Goal: Task Accomplishment & Management: Use online tool/utility

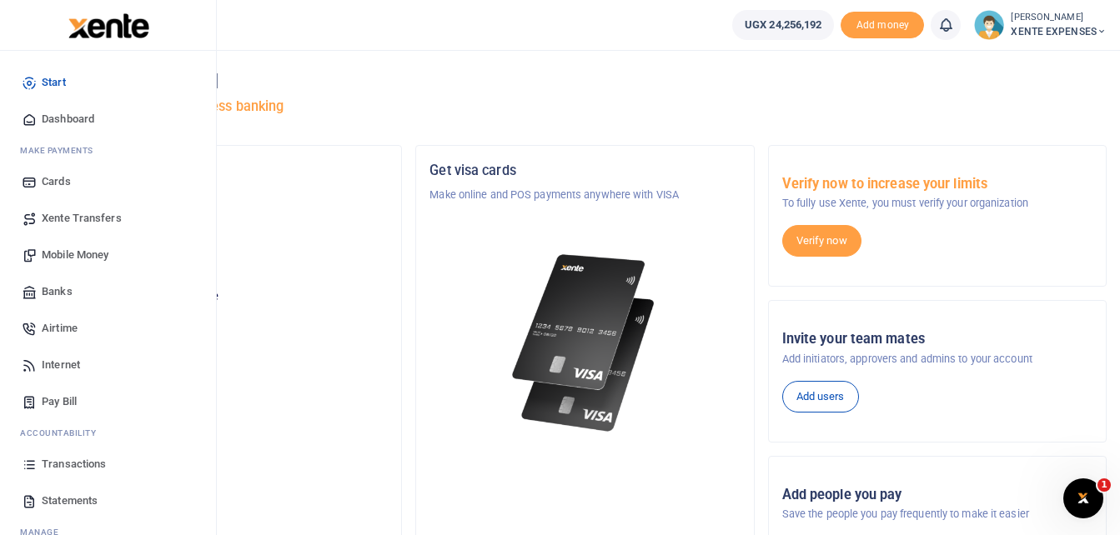
click at [71, 463] on span "Transactions" at bounding box center [74, 464] width 64 height 17
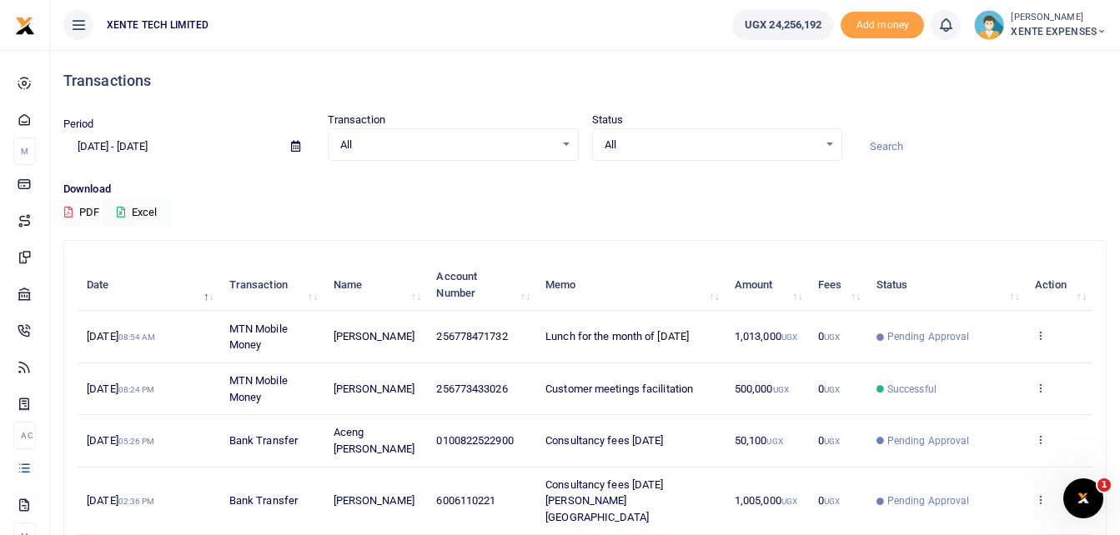
click at [288, 143] on span at bounding box center [296, 147] width 38 height 28
click at [293, 145] on icon at bounding box center [295, 146] width 9 height 11
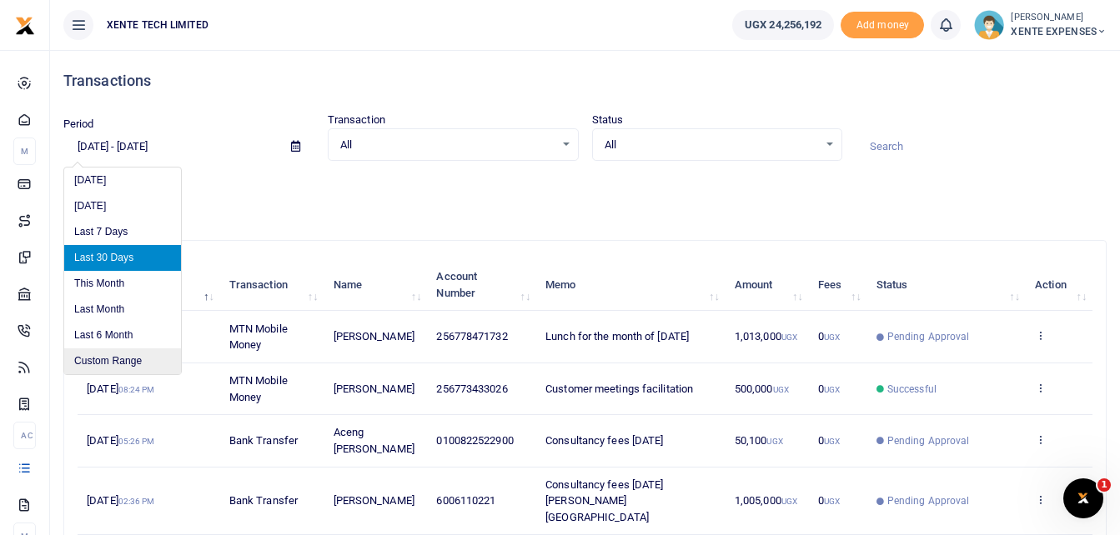
click at [128, 359] on li "Custom Range" at bounding box center [122, 362] width 117 height 26
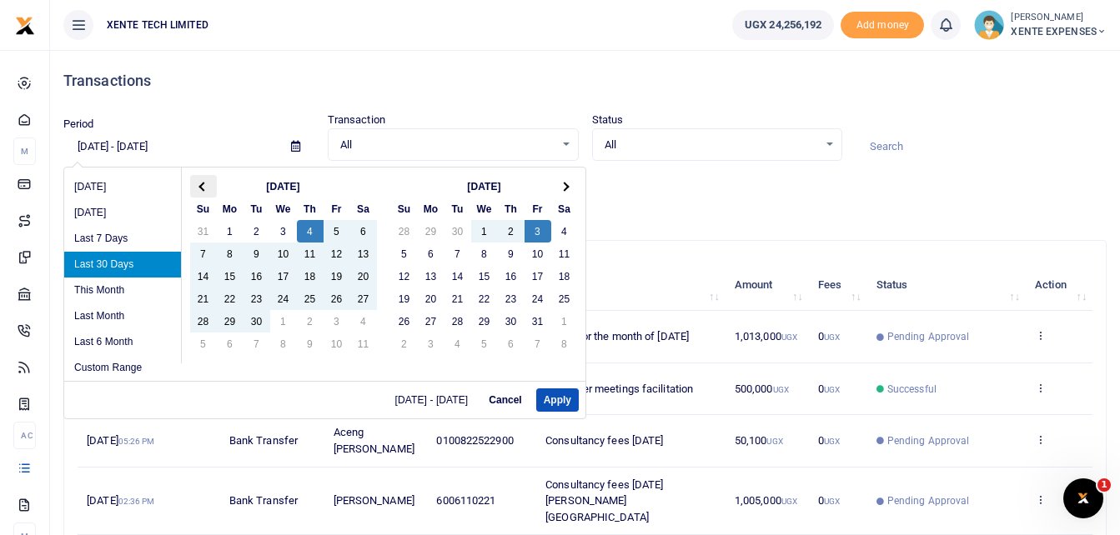
click at [207, 188] on th at bounding box center [203, 186] width 27 height 23
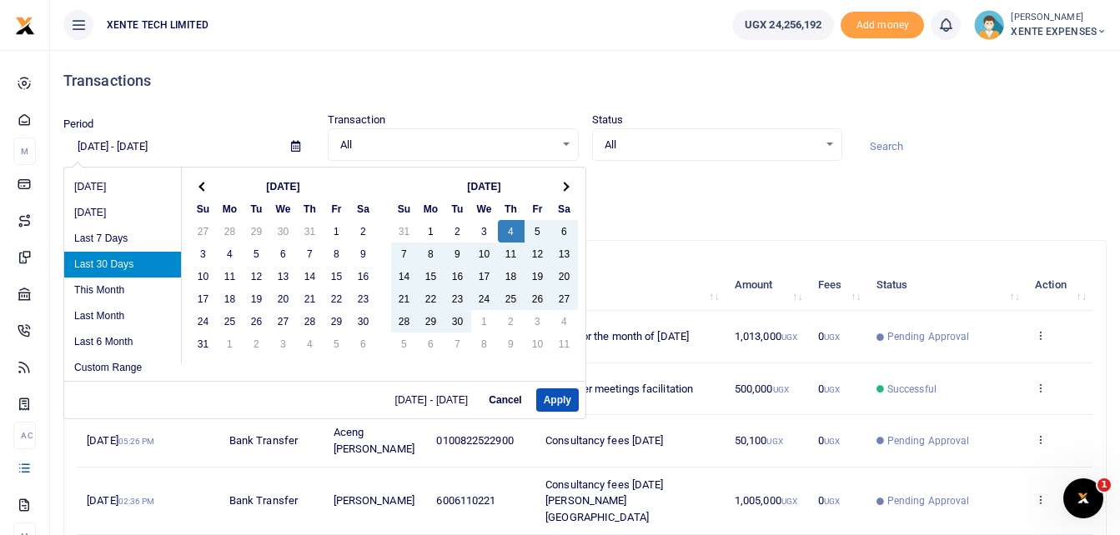
click at [207, 188] on th at bounding box center [203, 186] width 27 height 23
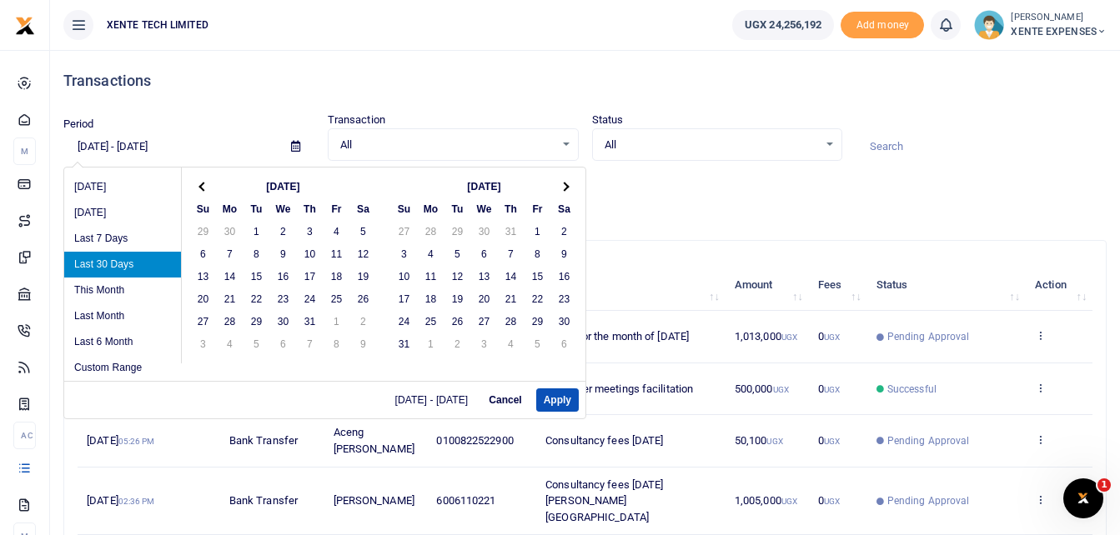
click at [207, 188] on th at bounding box center [203, 186] width 27 height 23
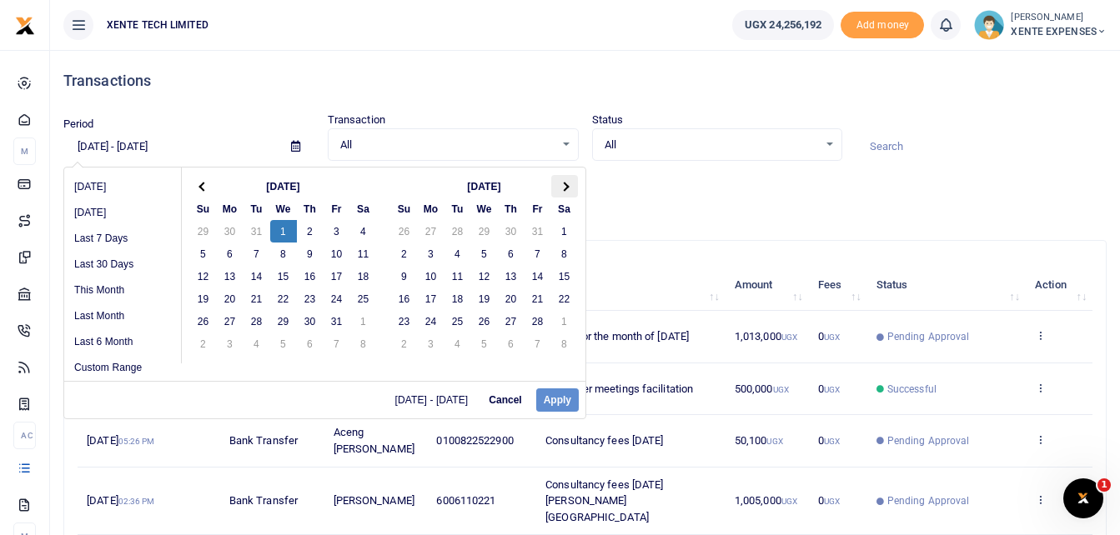
click at [560, 193] on th at bounding box center [564, 186] width 27 height 23
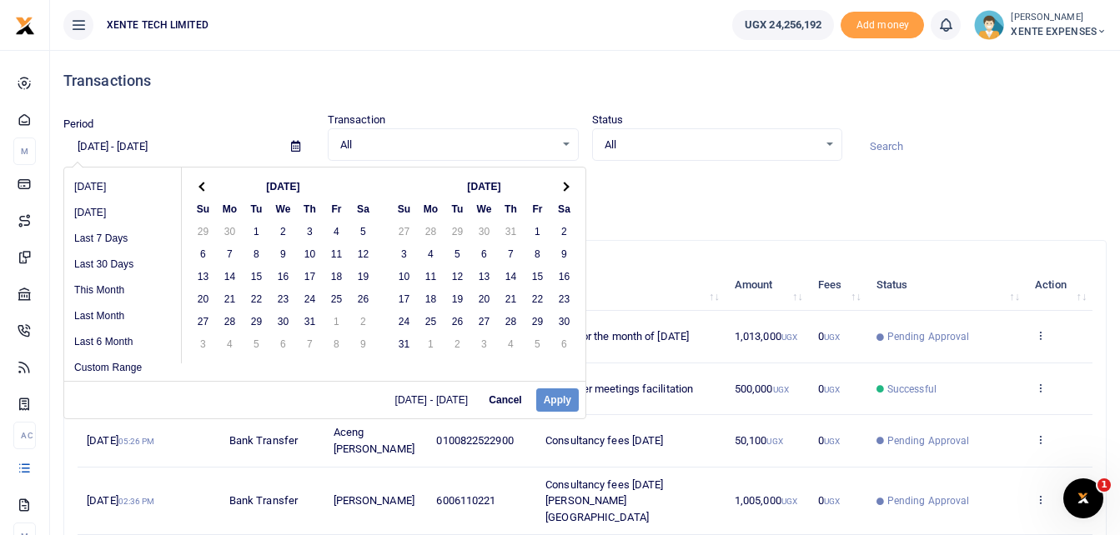
click at [560, 193] on th at bounding box center [564, 186] width 27 height 23
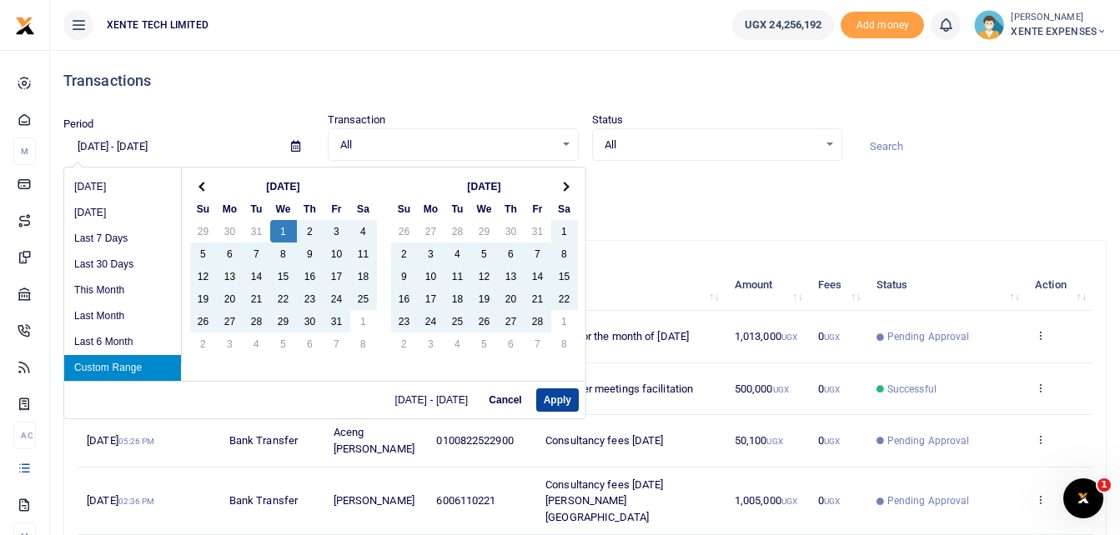
click at [554, 396] on button "Apply" at bounding box center [557, 400] width 43 height 23
type input "[DATE] - [DATE]"
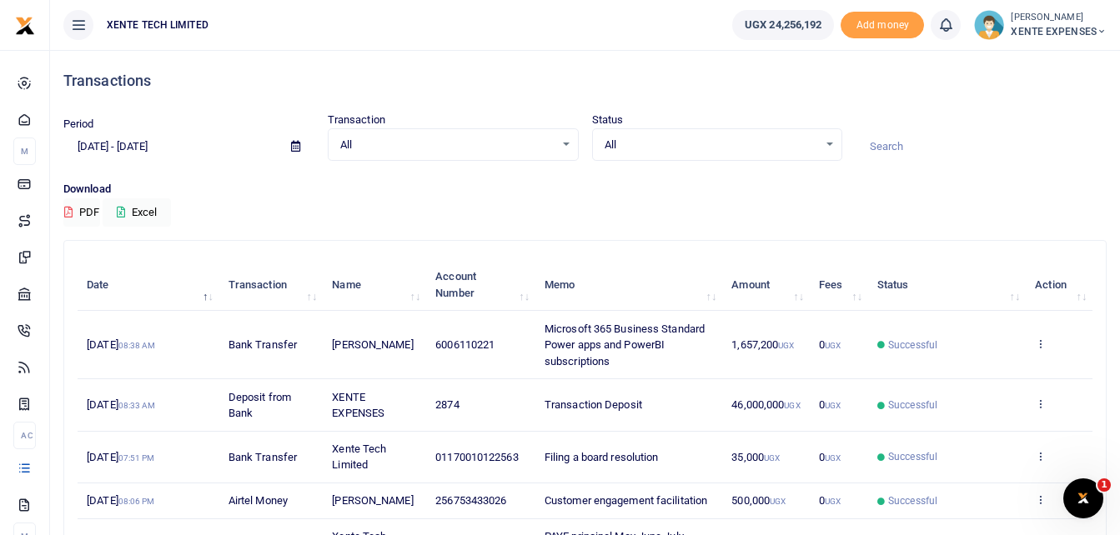
click at [910, 151] on input at bounding box center [981, 147] width 251 height 28
click at [141, 206] on button "Excel" at bounding box center [137, 212] width 68 height 28
